Goal: Transaction & Acquisition: Book appointment/travel/reservation

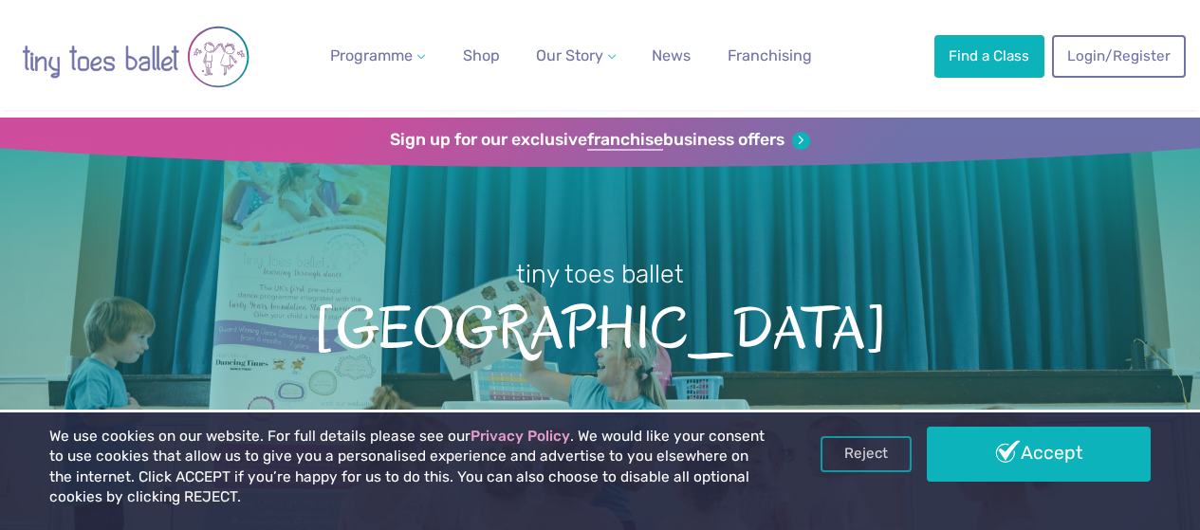
scroll to position [38, 0]
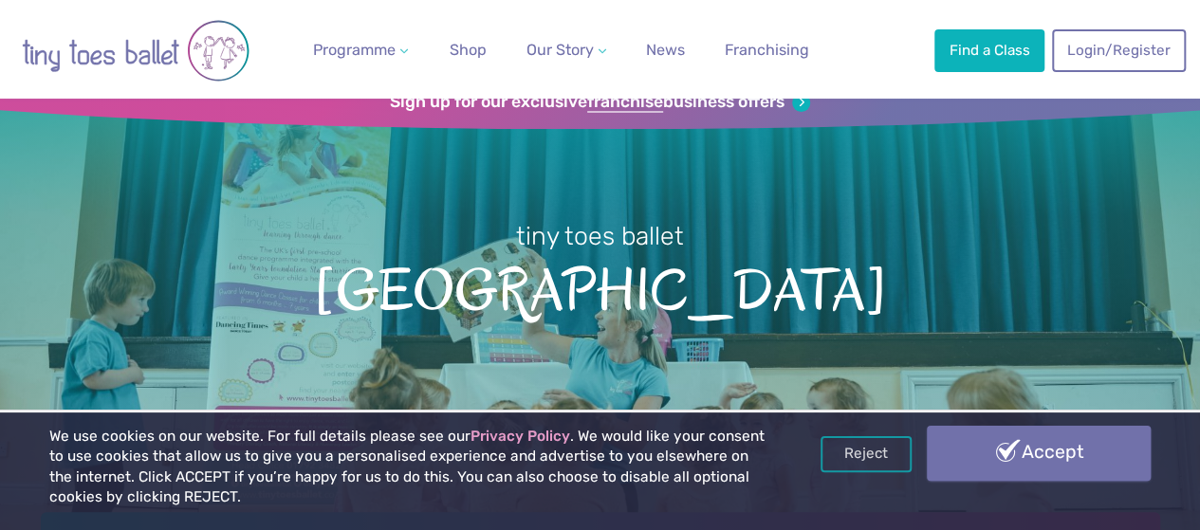
click at [1047, 444] on link "Accept" at bounding box center [1039, 453] width 224 height 55
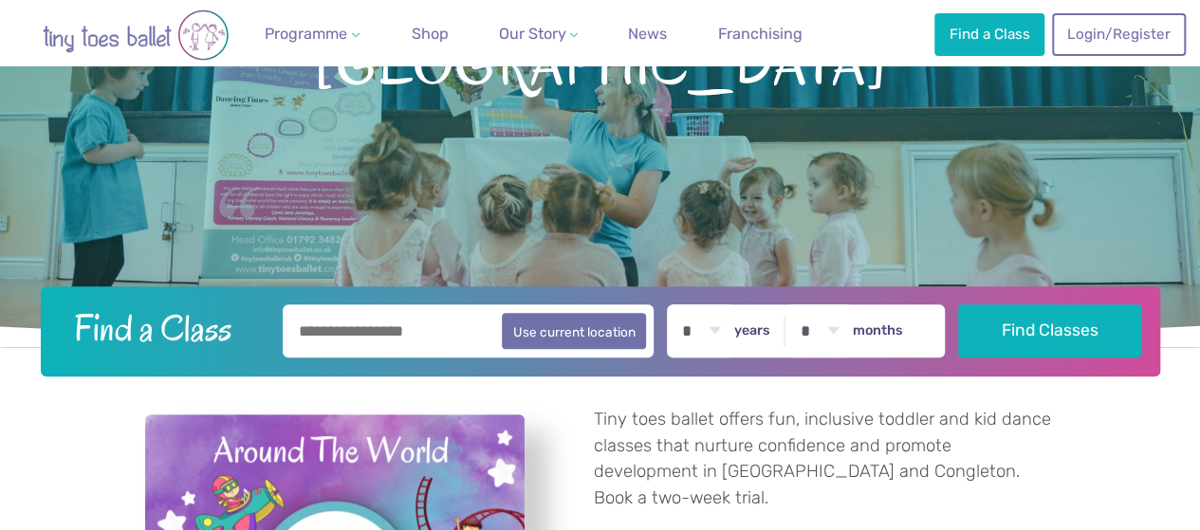
scroll to position [379, 0]
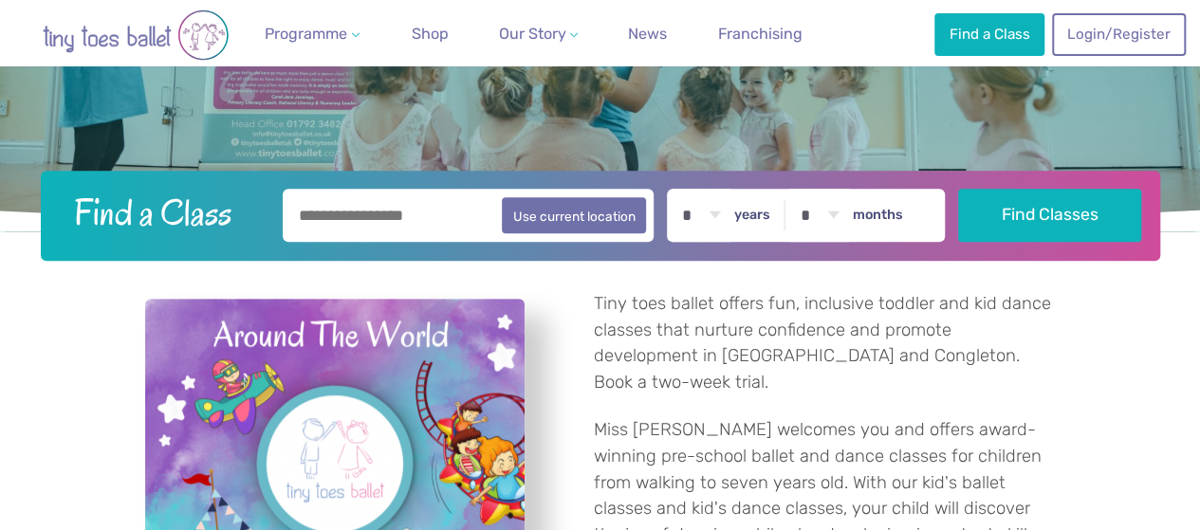
click at [420, 228] on input "text" at bounding box center [469, 215] width 372 height 53
type input "*******"
click at [724, 212] on select "* * * * * * * * * * ** ** **" at bounding box center [701, 215] width 59 height 53
select select "*"
click at [683, 189] on select "* * * * * * * * * * ** ** **" at bounding box center [701, 215] width 59 height 53
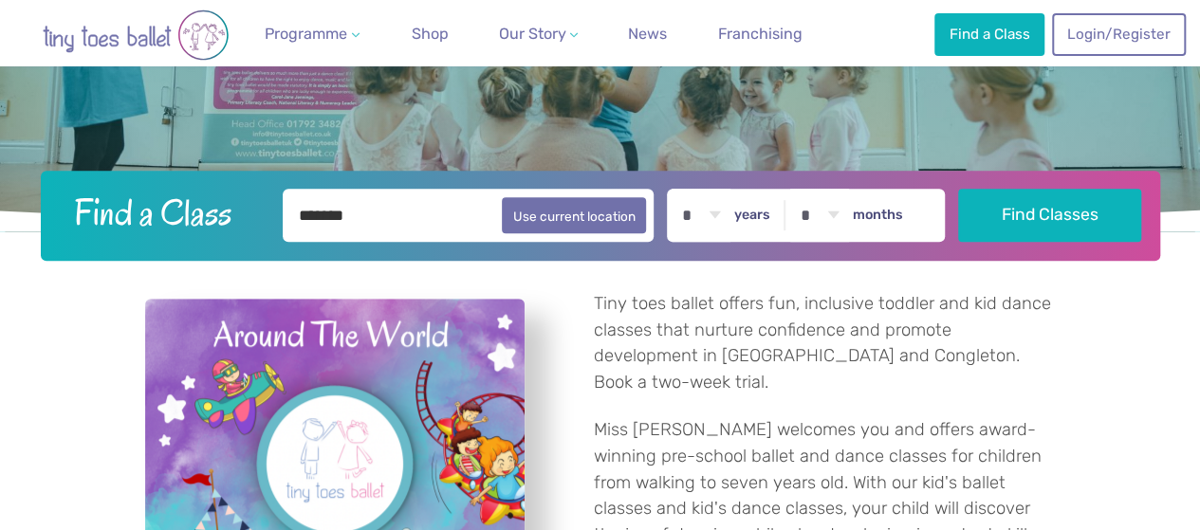
click at [840, 210] on select "* * * * * * * * * * ** **" at bounding box center [819, 215] width 59 height 53
select select "**"
click at [802, 189] on select "* * * * * * * * * * ** **" at bounding box center [819, 215] width 59 height 53
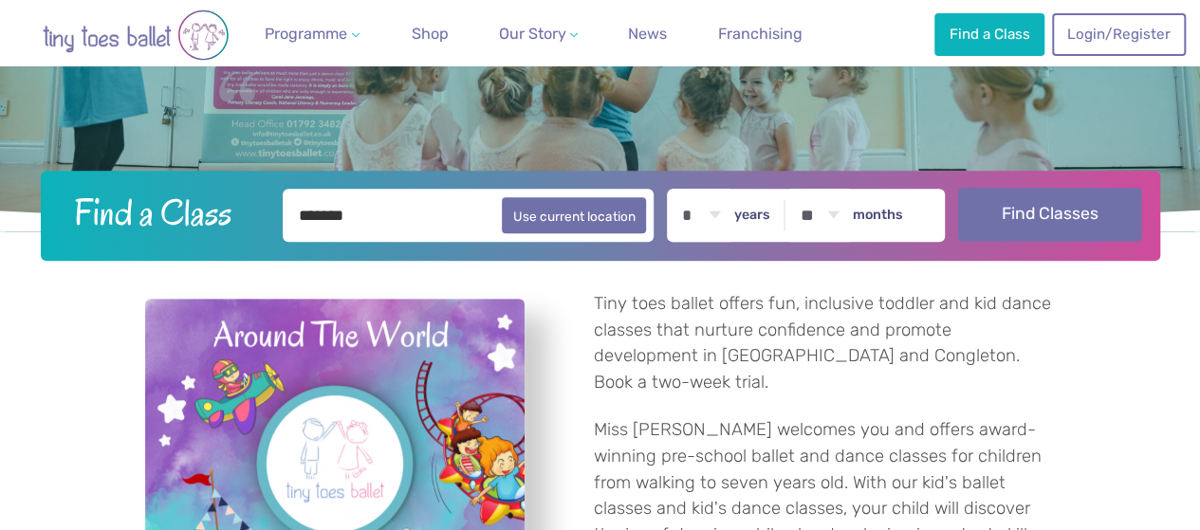
click at [1076, 202] on button "Find Classes" at bounding box center [1049, 214] width 183 height 53
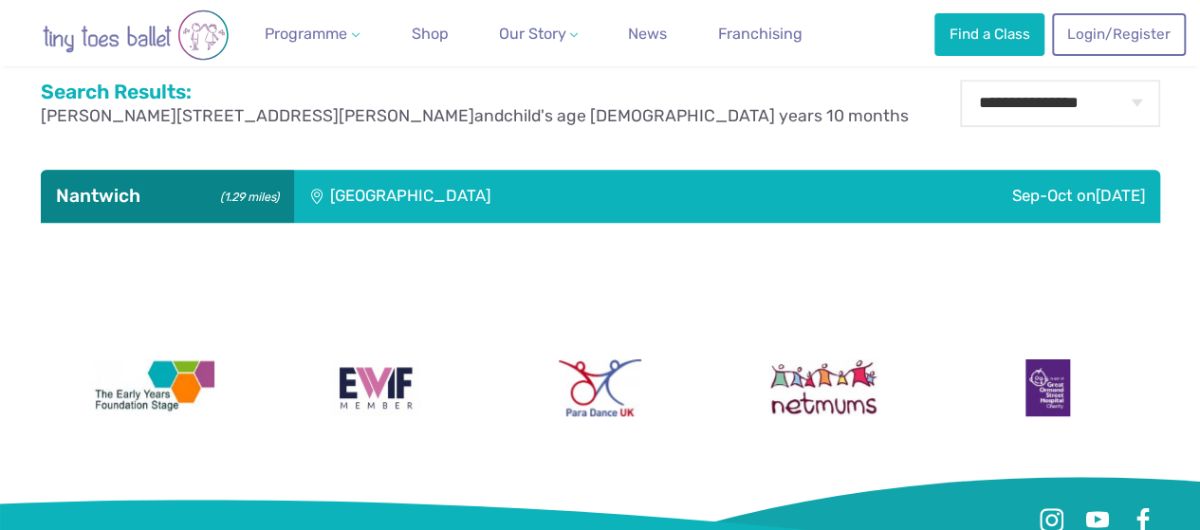
scroll to position [455, 0]
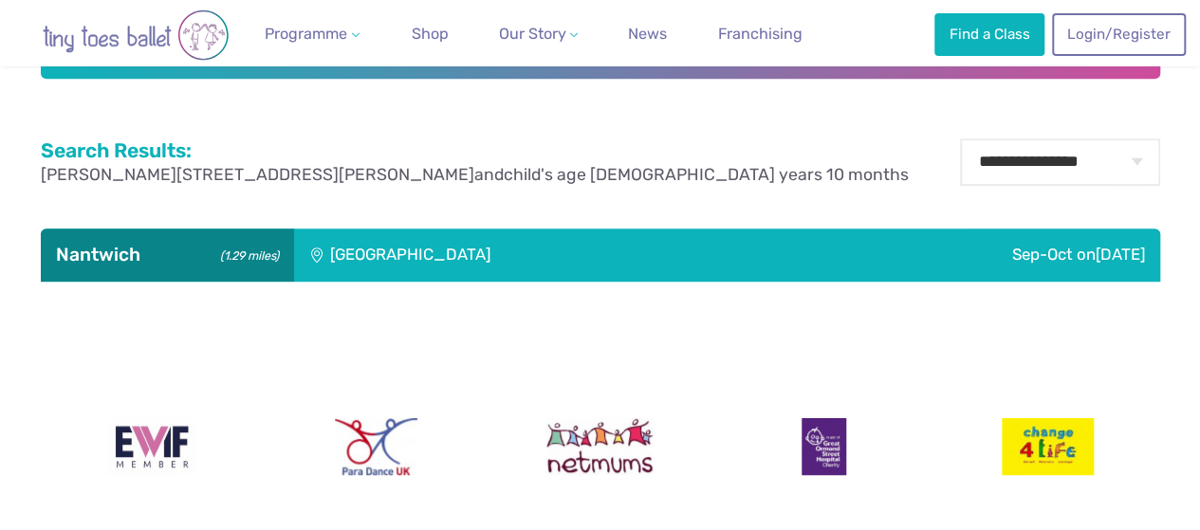
click at [430, 254] on div "Stapeley Community Hall" at bounding box center [538, 255] width 489 height 53
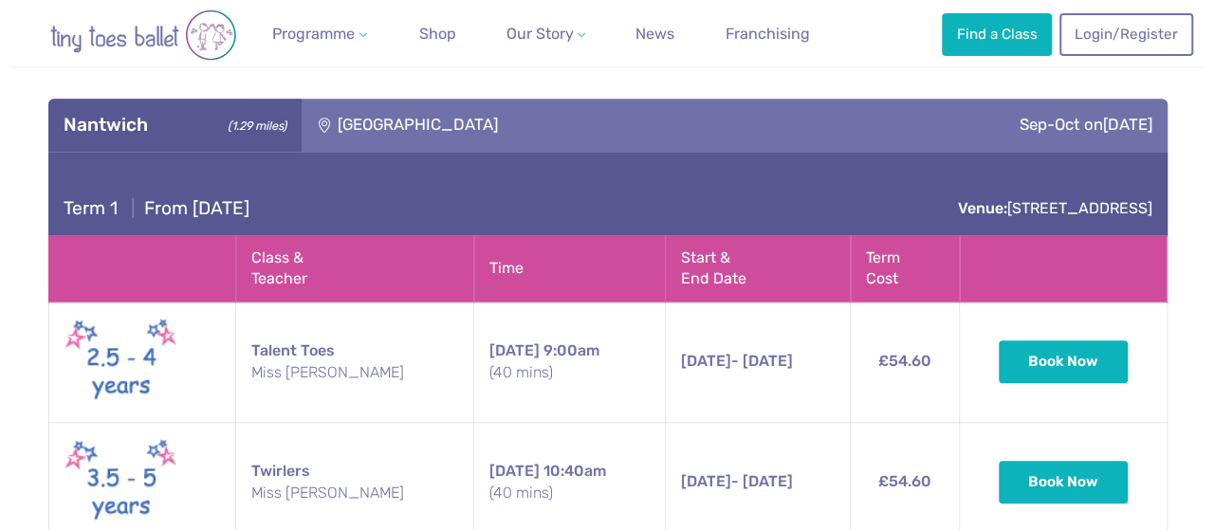
scroll to position [721, 0]
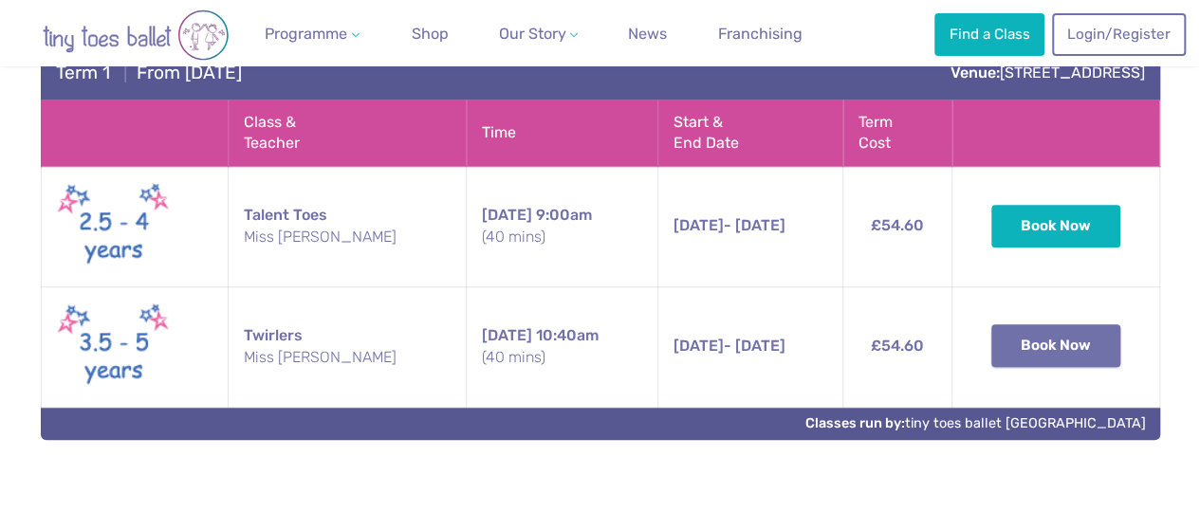
click at [1050, 327] on button "Book Now" at bounding box center [1055, 345] width 129 height 42
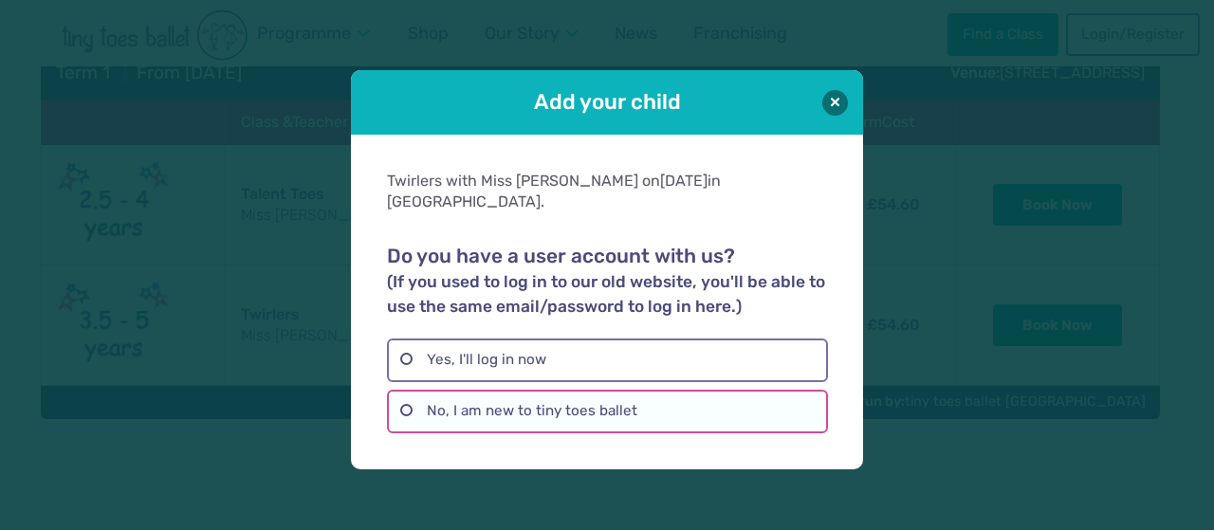
click at [618, 404] on label "No, I am new to tiny toes ballet" at bounding box center [607, 412] width 440 height 44
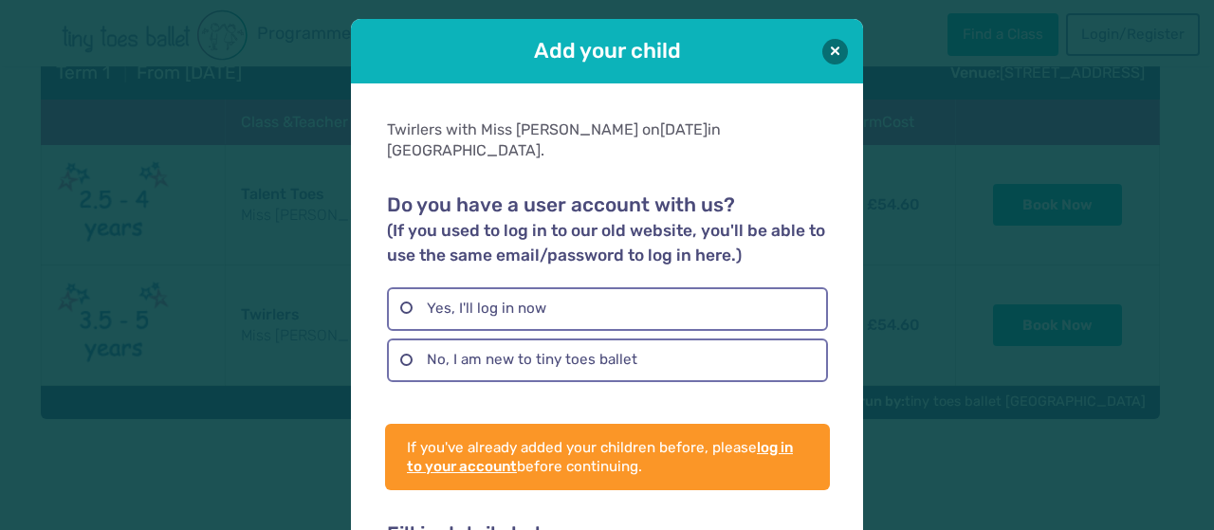
click at [778, 439] on link "log in to your account" at bounding box center [600, 457] width 386 height 36
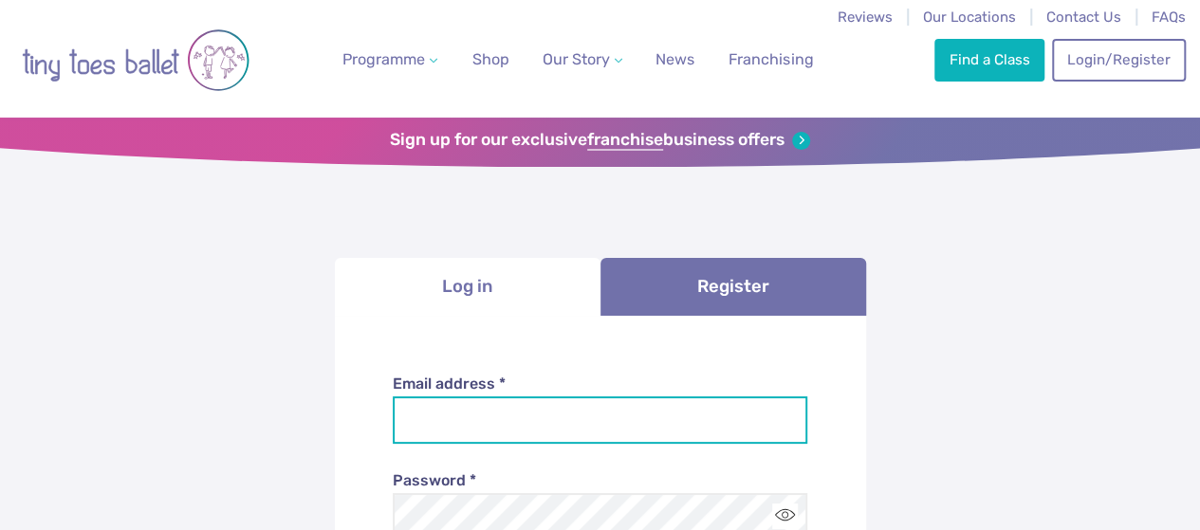
click at [691, 418] on input "Email address *" at bounding box center [600, 420] width 415 height 47
type input "**********"
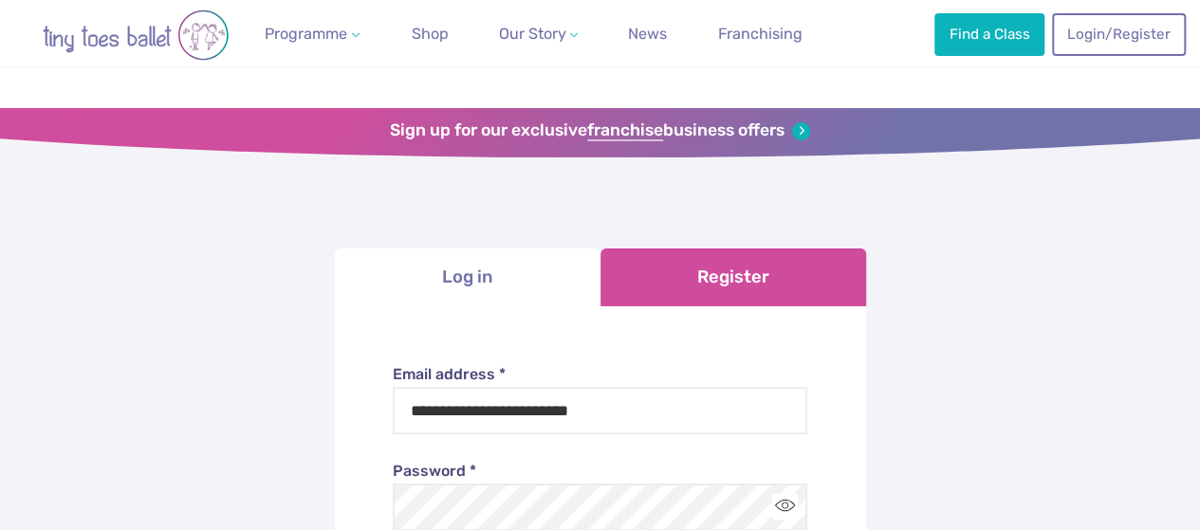
scroll to position [289, 0]
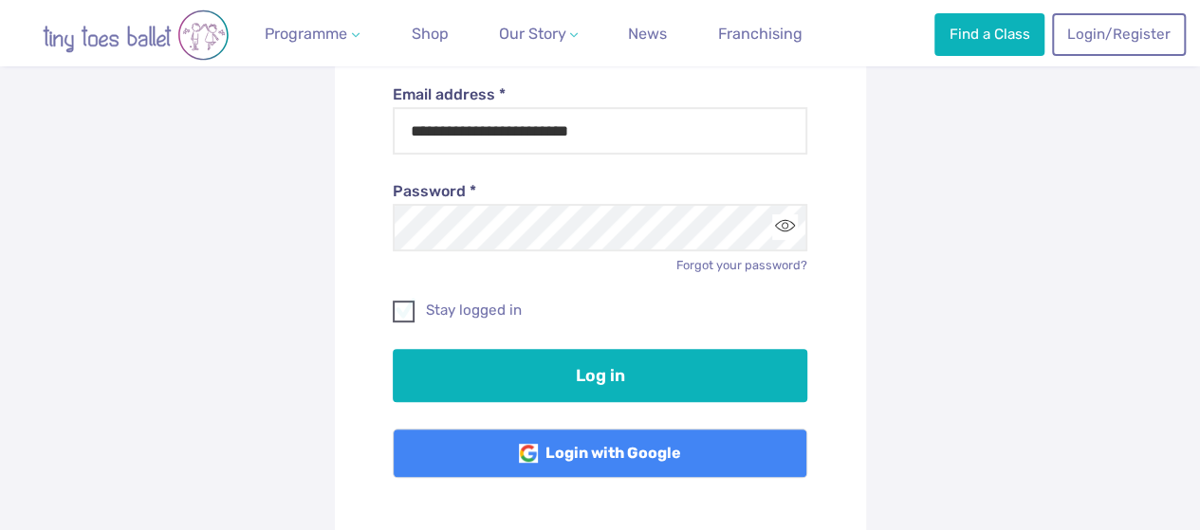
click at [423, 310] on label "Stay logged in" at bounding box center [600, 311] width 415 height 20
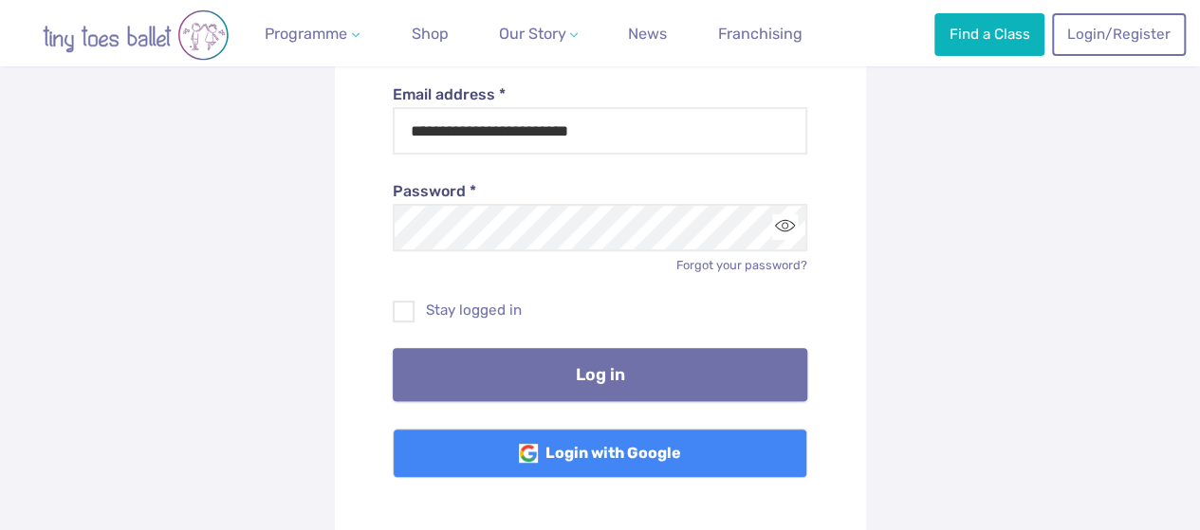
click at [536, 379] on button "Log in" at bounding box center [600, 374] width 415 height 53
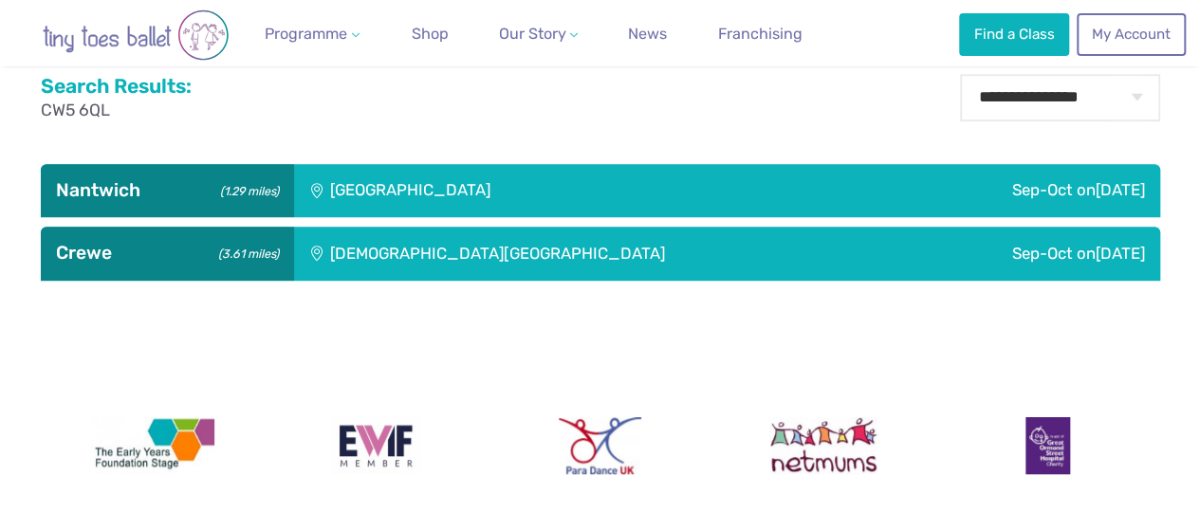
scroll to position [531, 0]
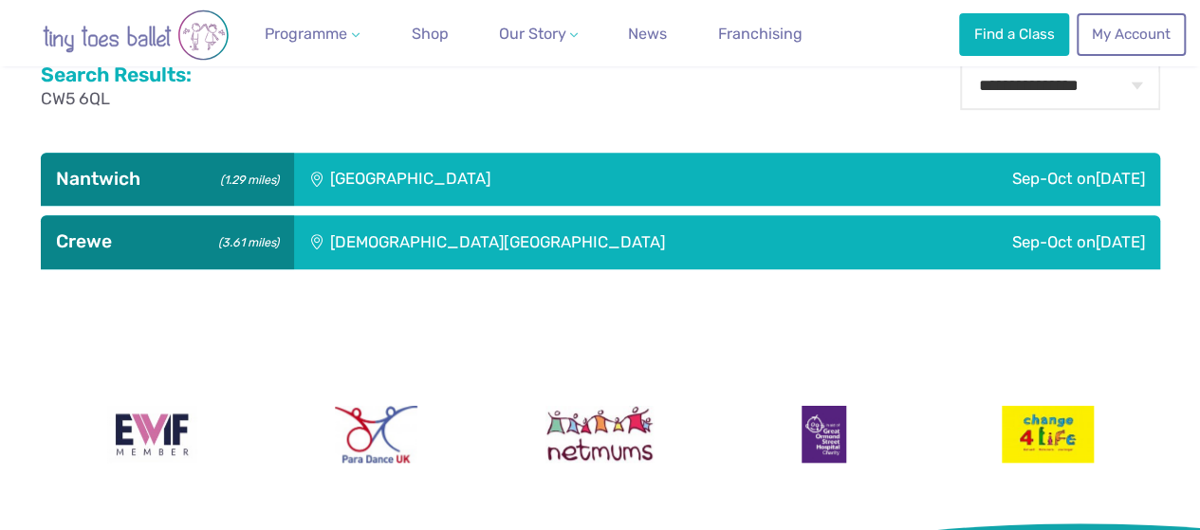
click at [472, 242] on div "St Micheals Church Hall" at bounding box center [598, 241] width 608 height 53
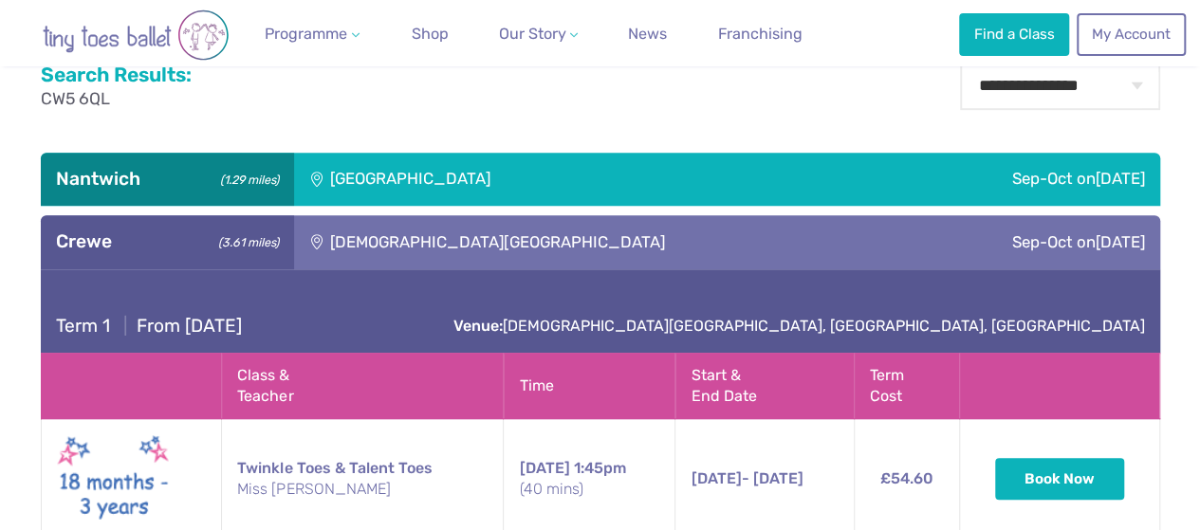
click at [459, 168] on div "Stapeley Community Hall" at bounding box center [538, 179] width 489 height 53
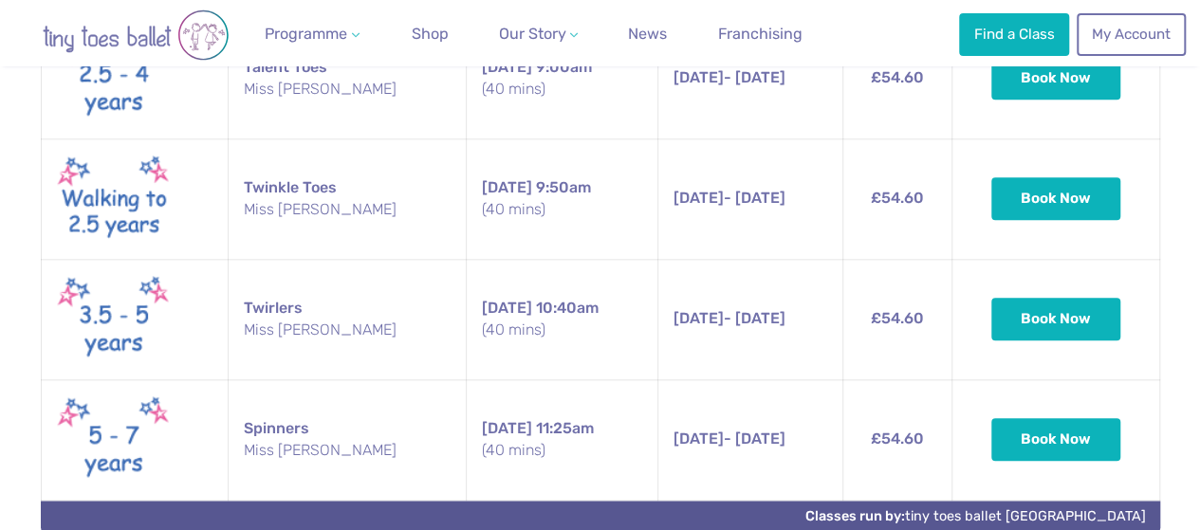
scroll to position [873, 0]
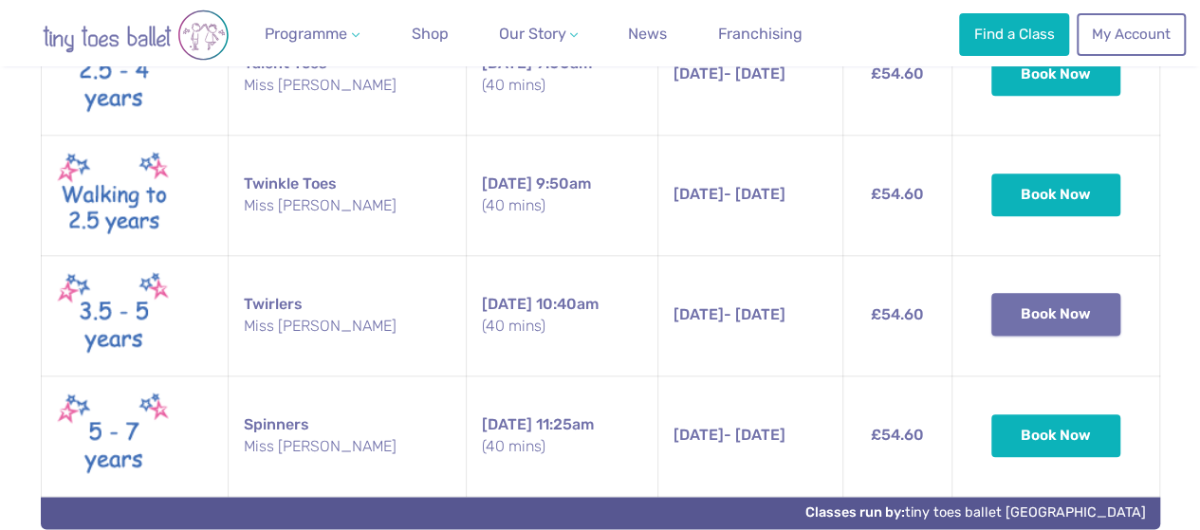
click at [1086, 299] on button "Book Now" at bounding box center [1055, 314] width 129 height 42
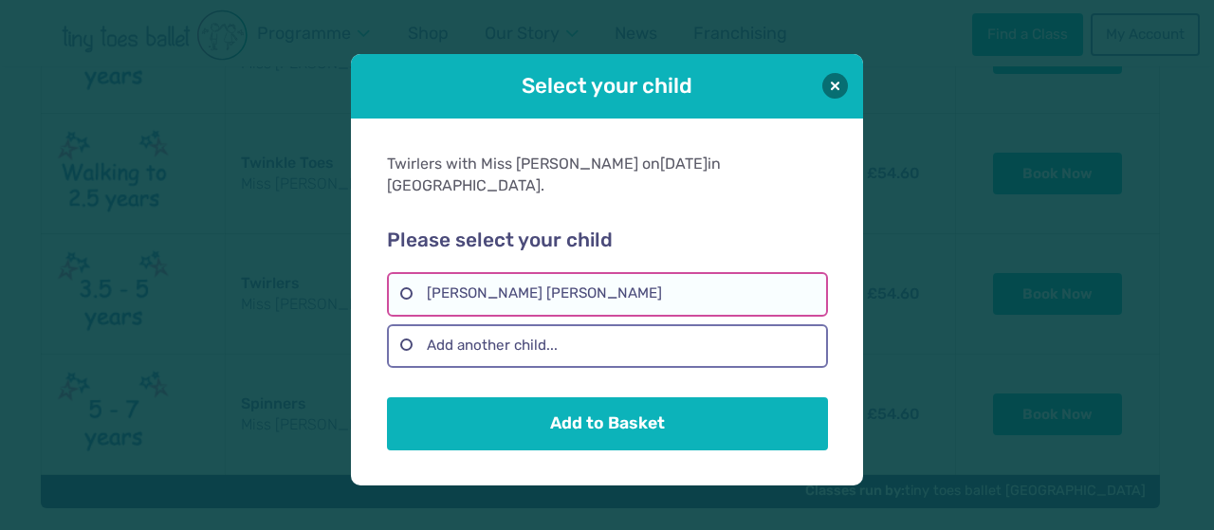
click at [700, 289] on label "Lily Rose Hall" at bounding box center [607, 294] width 440 height 44
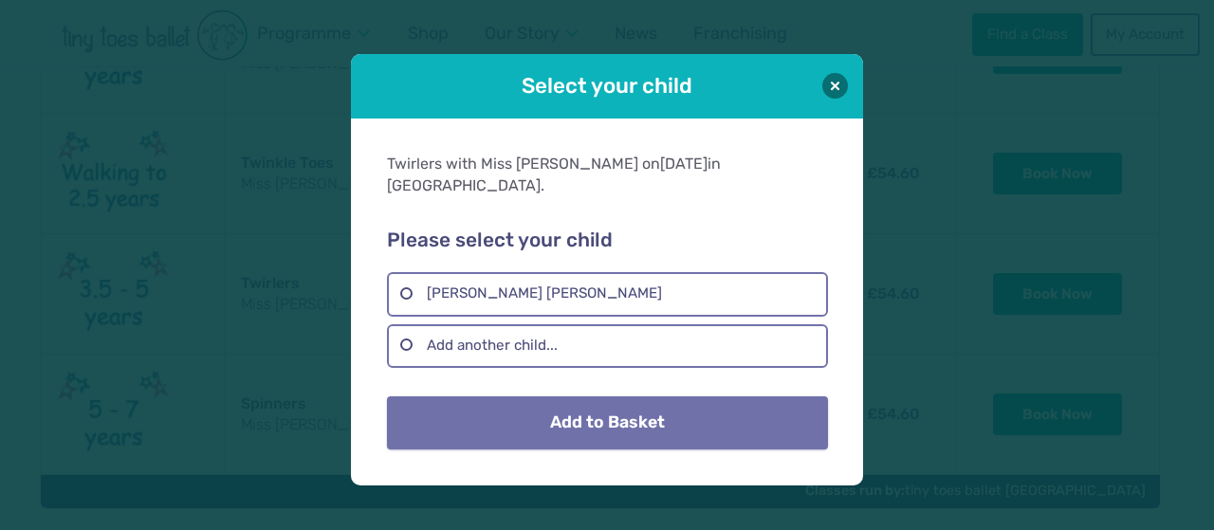
click at [626, 424] on button "Add to Basket" at bounding box center [607, 423] width 440 height 53
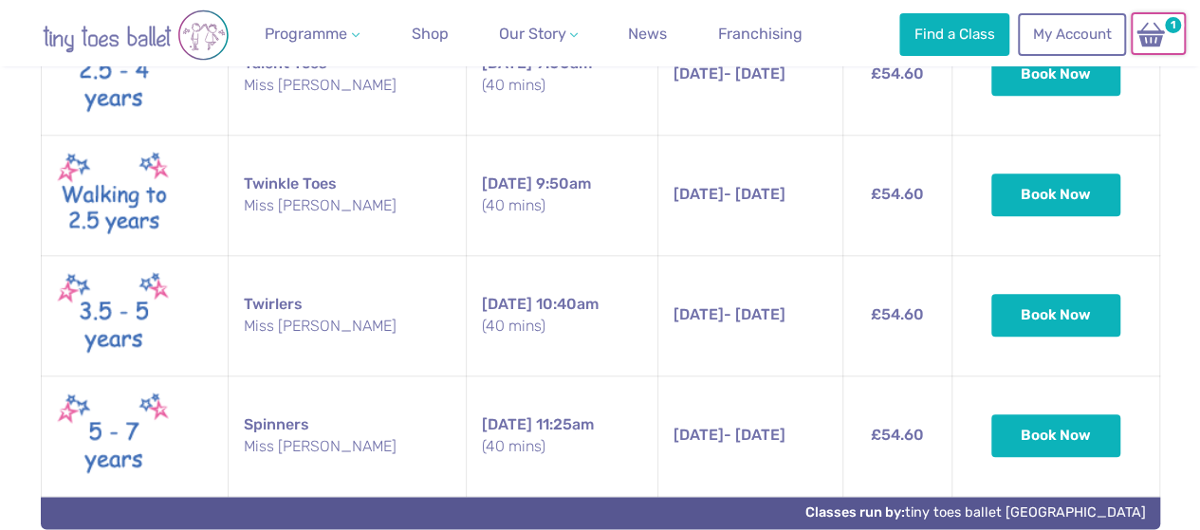
click at [1156, 23] on img at bounding box center [1151, 35] width 36 height 28
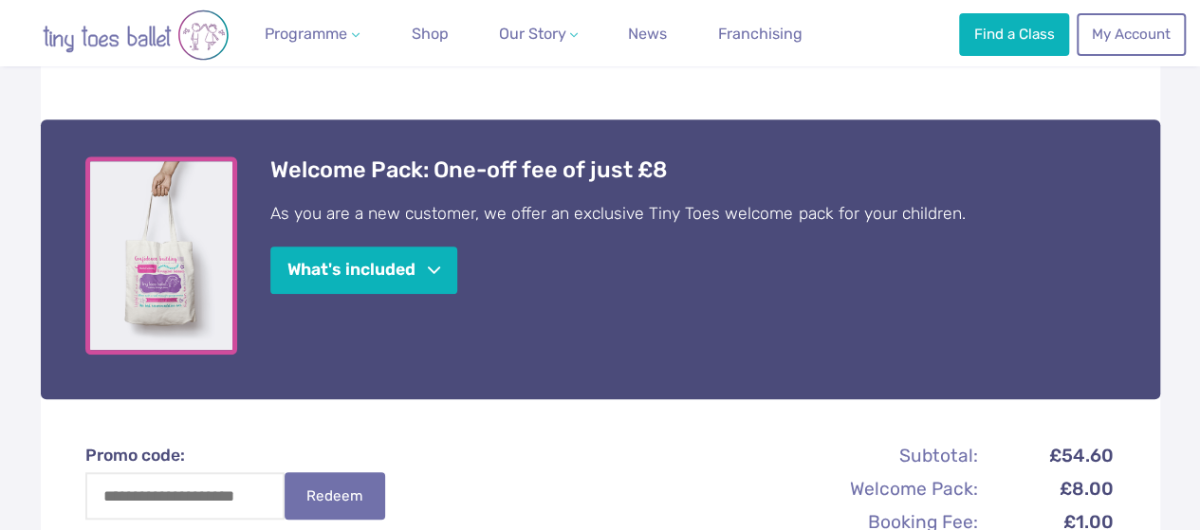
scroll to position [531, 0]
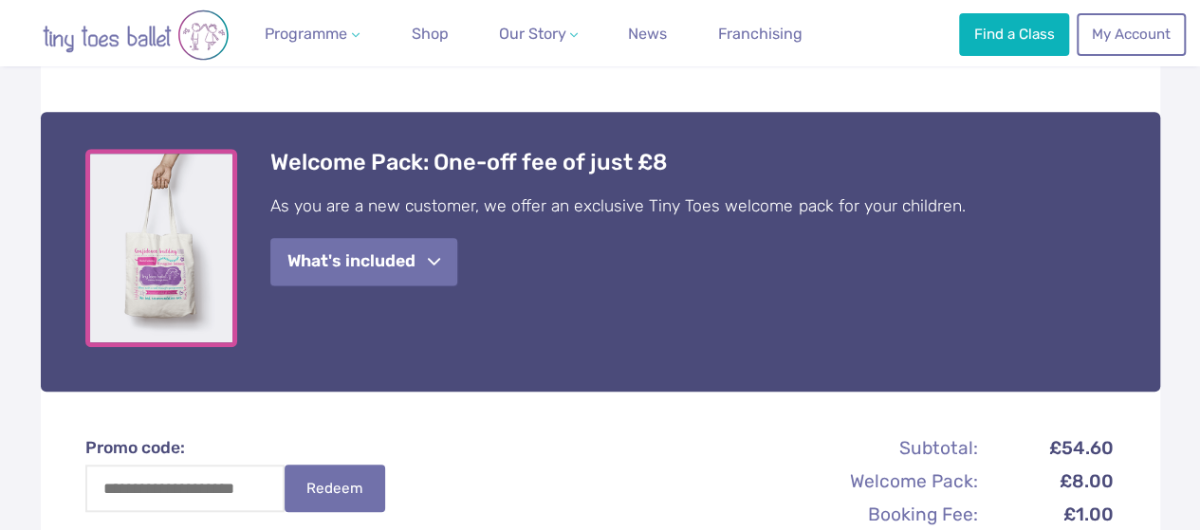
click at [437, 286] on button "What's included" at bounding box center [363, 262] width 187 height 48
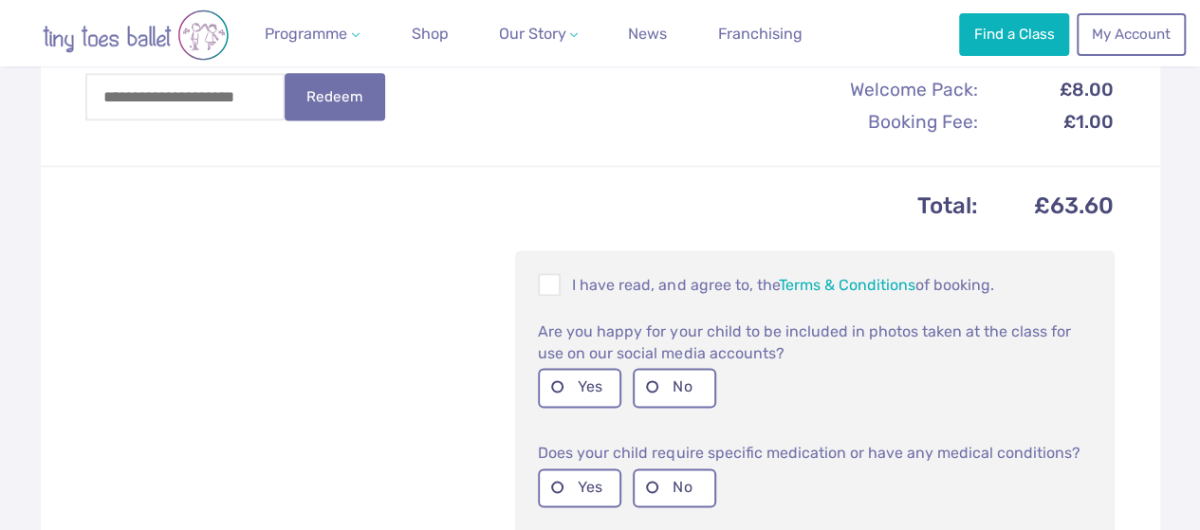
scroll to position [1252, 0]
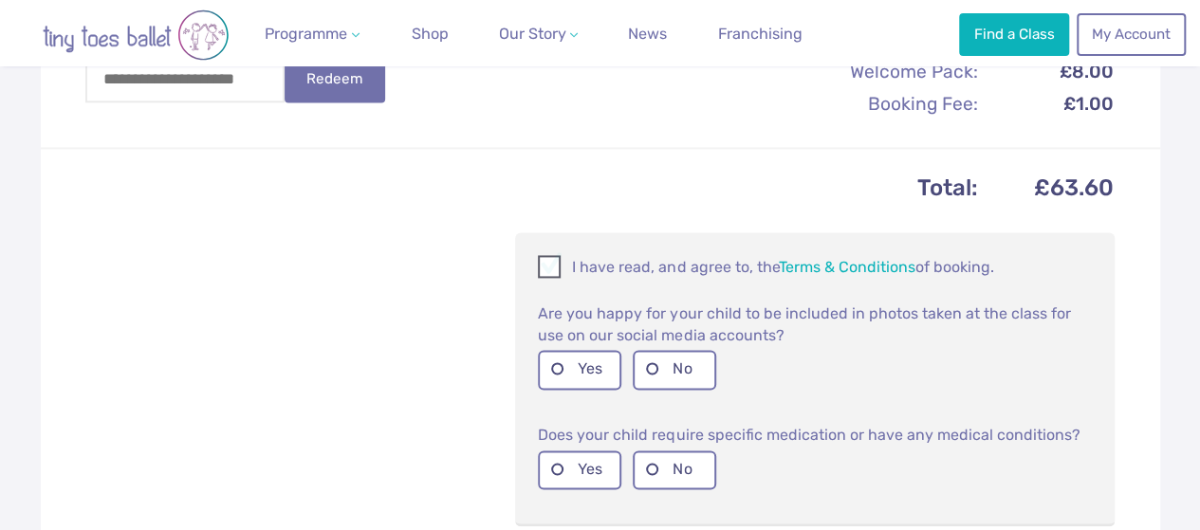
click at [546, 271] on span at bounding box center [550, 270] width 21 height 18
click at [558, 379] on label "Yes" at bounding box center [579, 369] width 83 height 39
click at [610, 483] on label "Yes" at bounding box center [579, 470] width 83 height 39
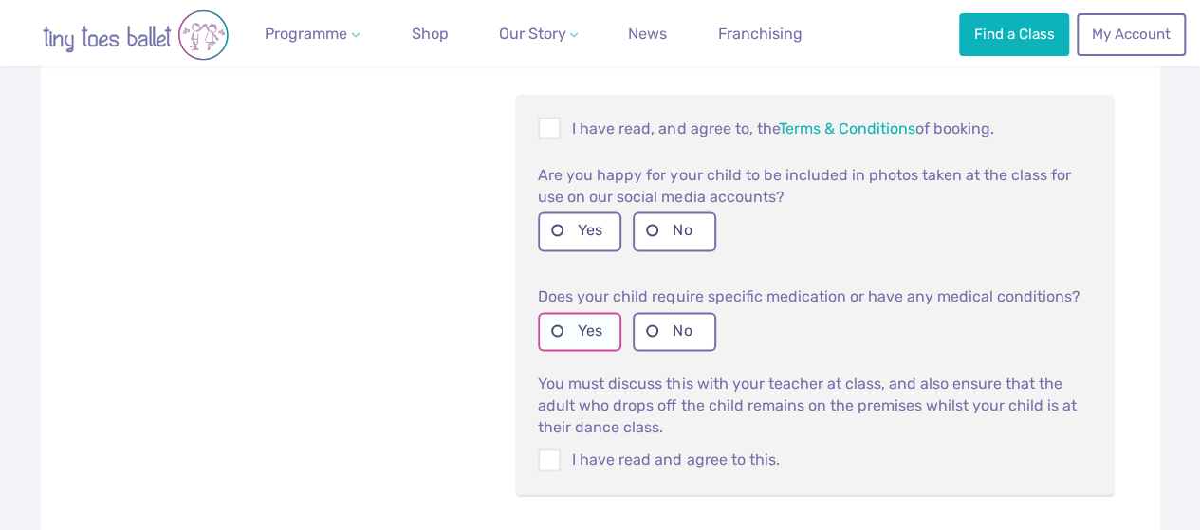
scroll to position [1480, 0]
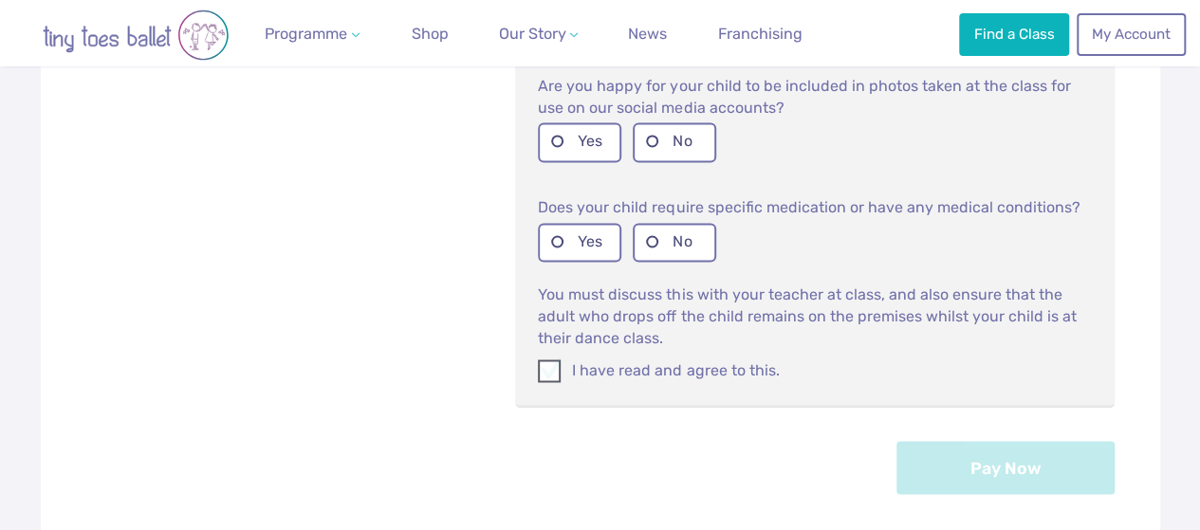
click at [541, 382] on span at bounding box center [550, 374] width 21 height 18
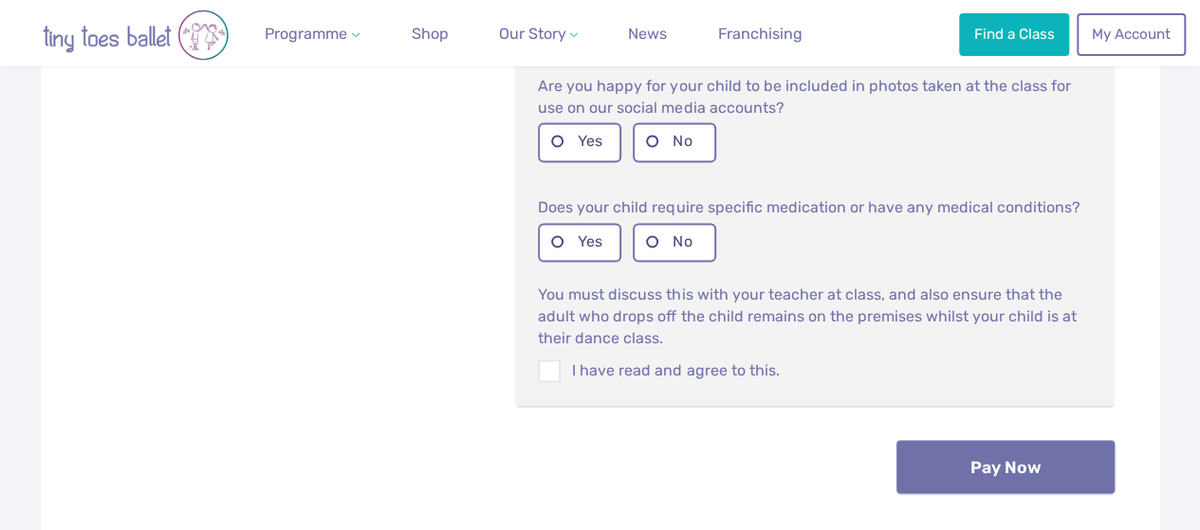
click at [979, 489] on button "Pay Now" at bounding box center [1005, 466] width 218 height 53
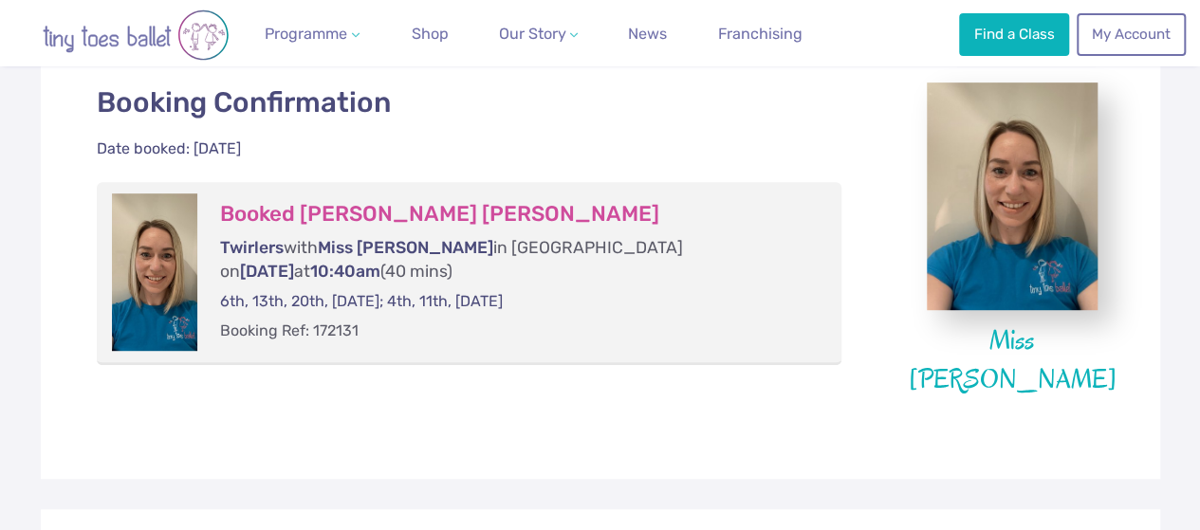
scroll to position [417, 0]
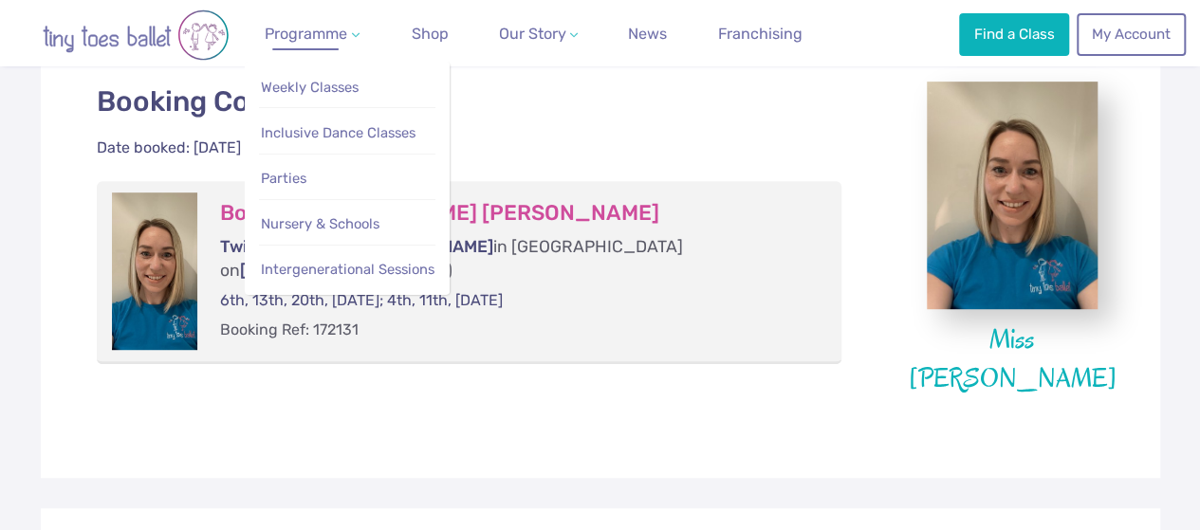
click at [346, 43] on link "Programme" at bounding box center [312, 34] width 110 height 38
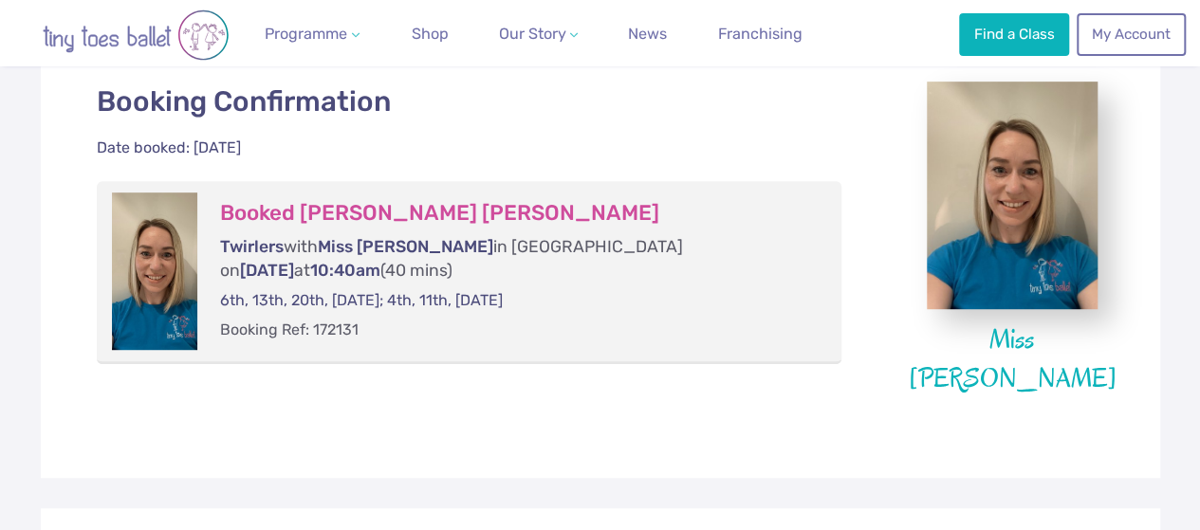
click at [175, 40] on img "Go to home page" at bounding box center [136, 34] width 228 height 51
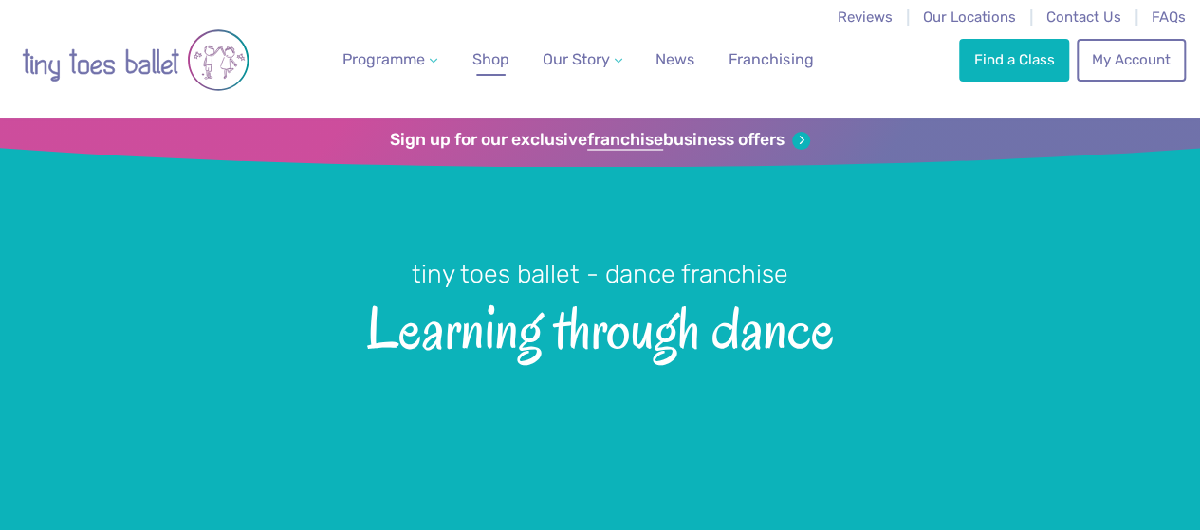
click at [478, 60] on span "Shop" at bounding box center [490, 59] width 37 height 18
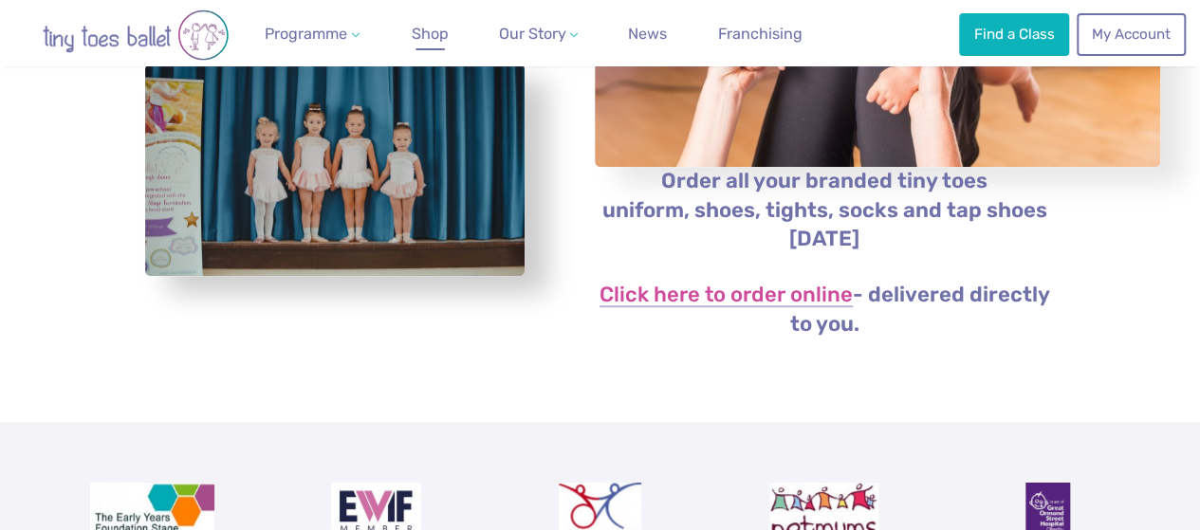
scroll to position [417, 0]
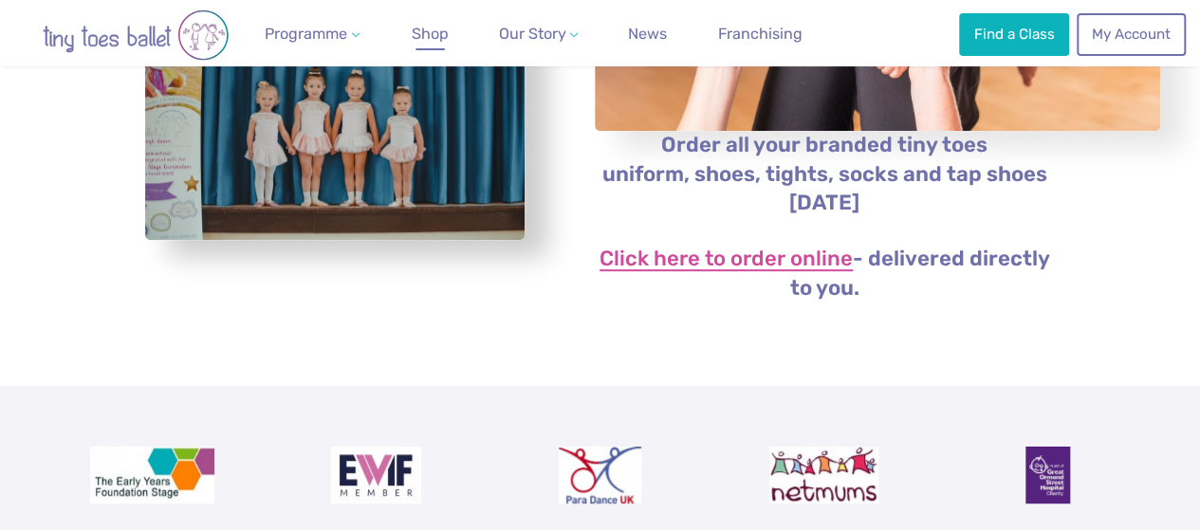
click at [658, 271] on link "Click here to order online" at bounding box center [726, 260] width 253 height 23
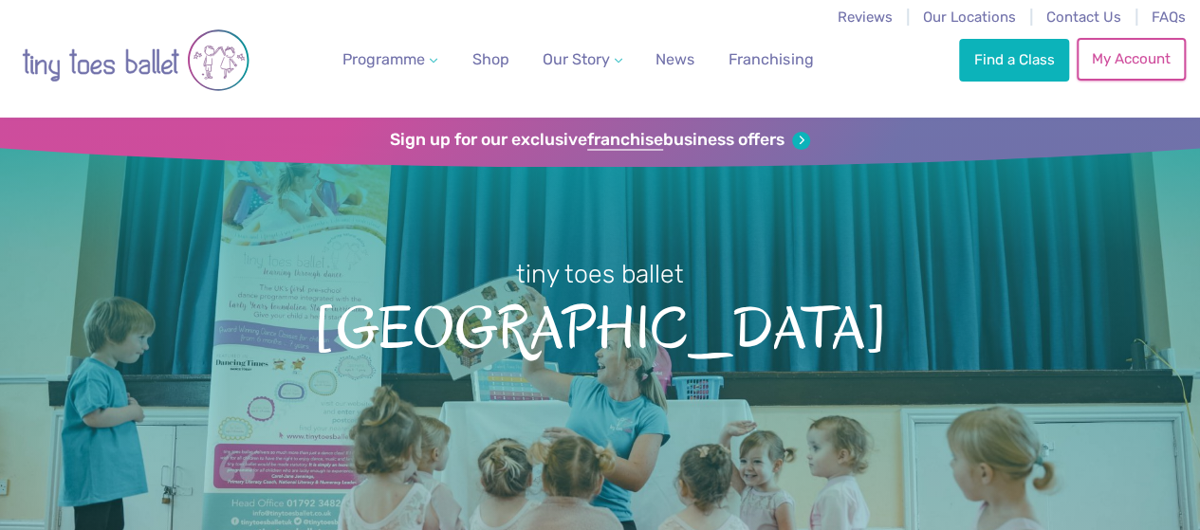
click at [1131, 60] on link "My Account" at bounding box center [1131, 59] width 108 height 42
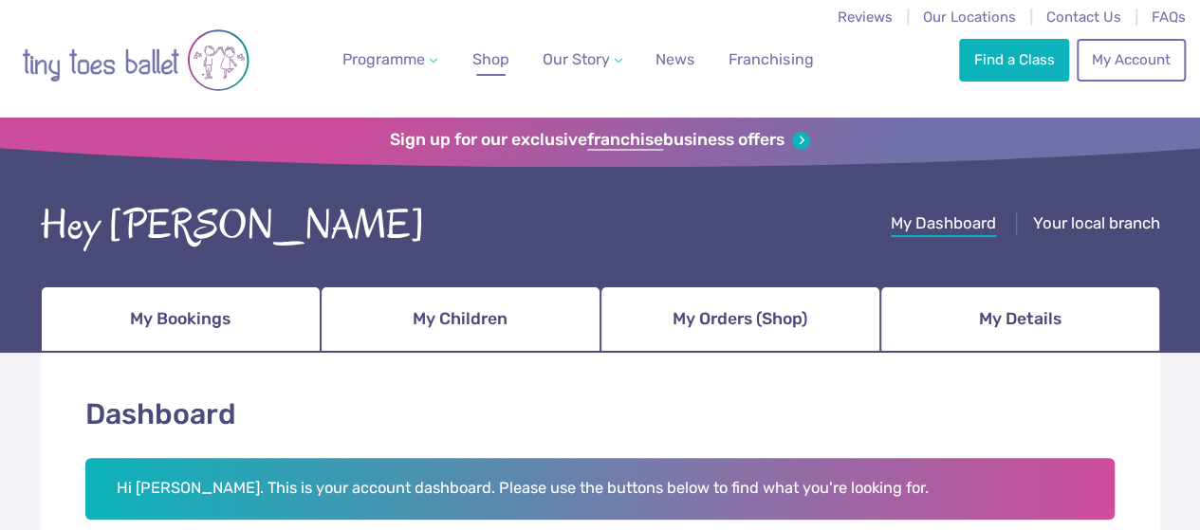
click at [476, 62] on span "Shop" at bounding box center [490, 59] width 37 height 18
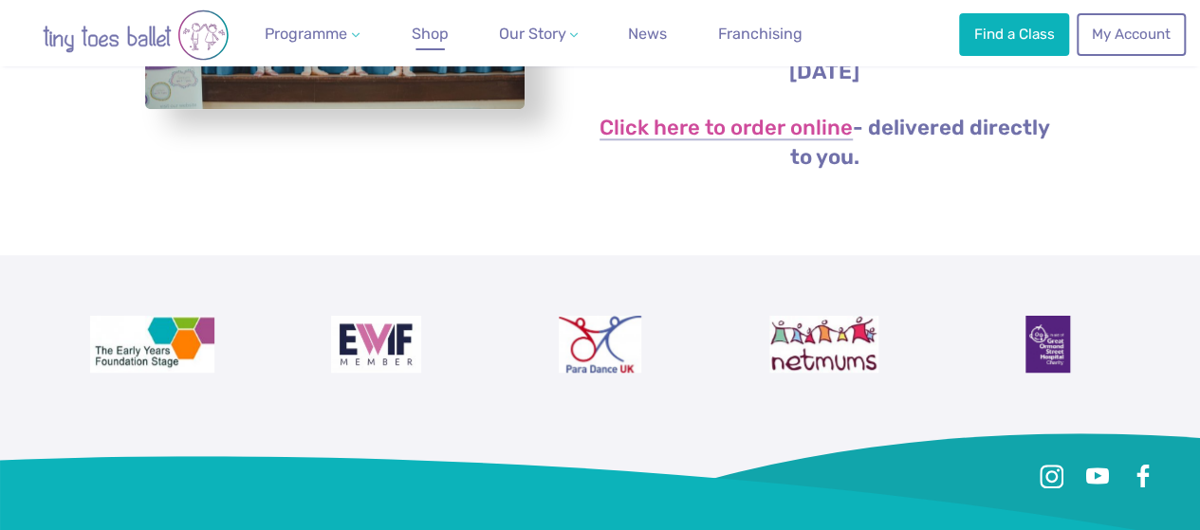
scroll to position [569, 0]
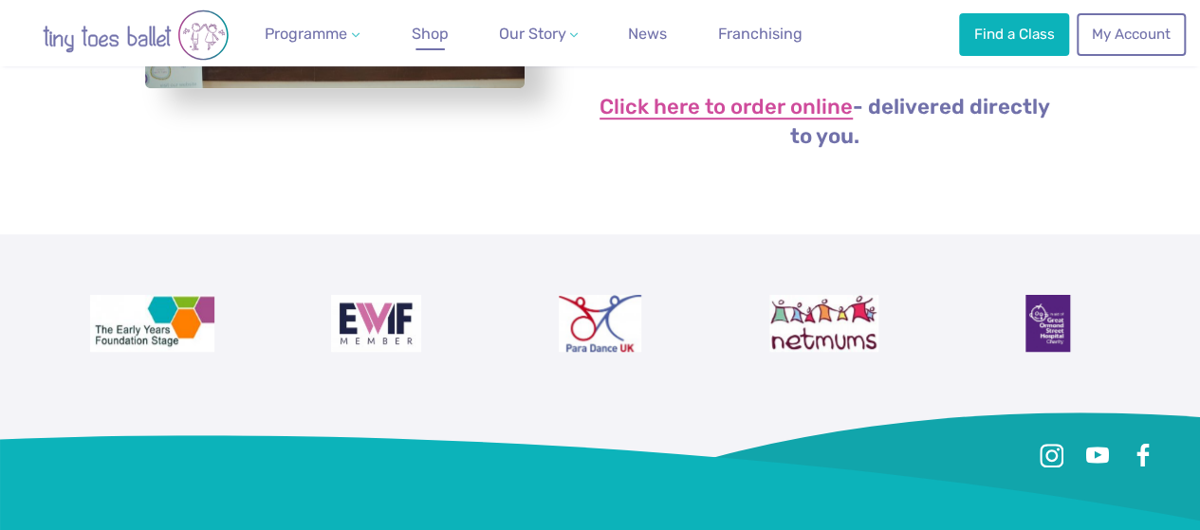
click at [687, 120] on link "Click here to order online" at bounding box center [726, 108] width 253 height 23
